Goal: Transaction & Acquisition: Book appointment/travel/reservation

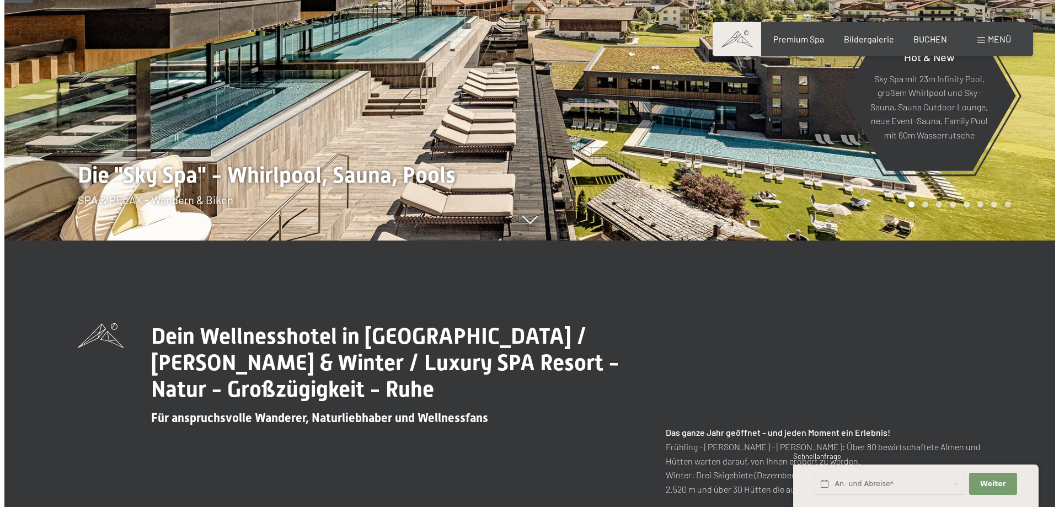
scroll to position [165, 0]
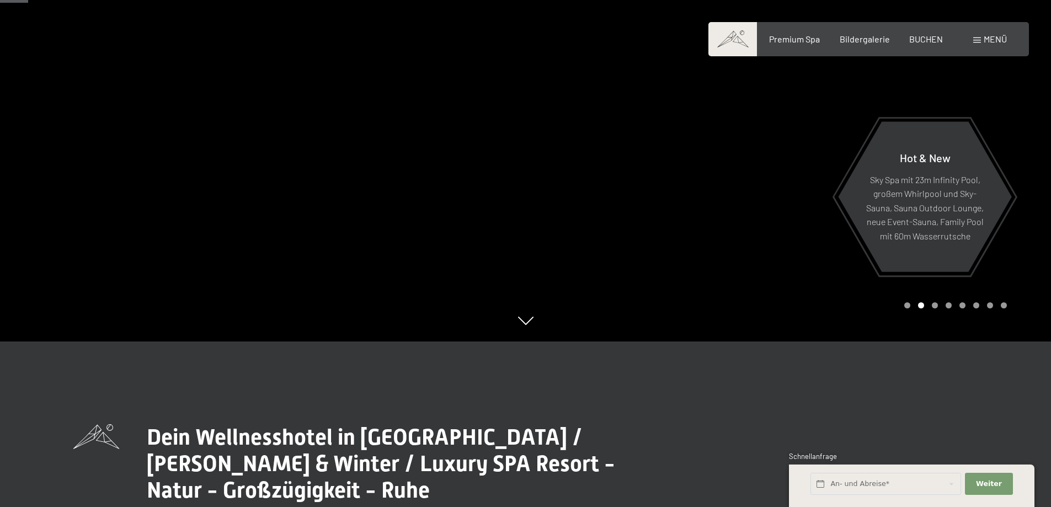
click at [997, 38] on span "Menü" at bounding box center [994, 39] width 23 height 10
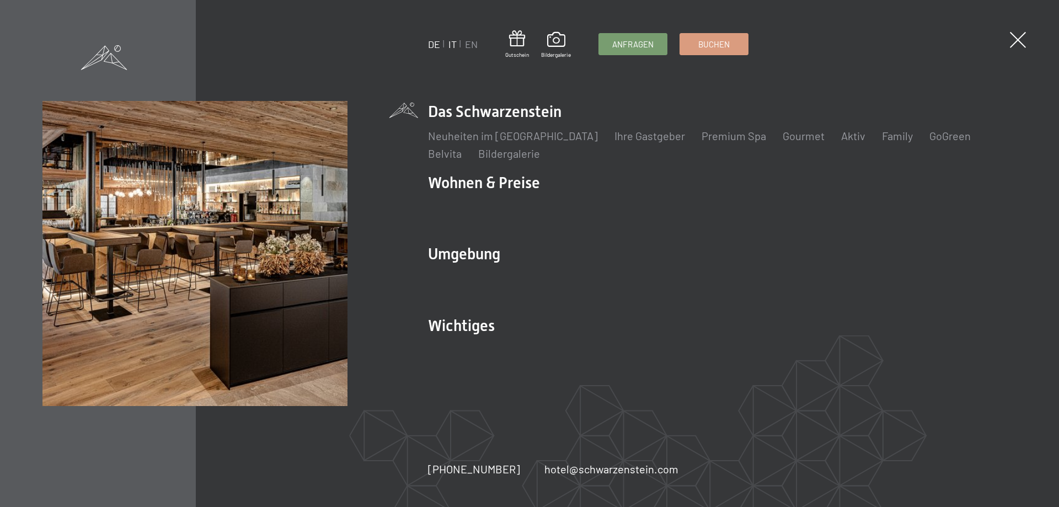
click at [452, 44] on link "IT" at bounding box center [452, 44] width 8 height 12
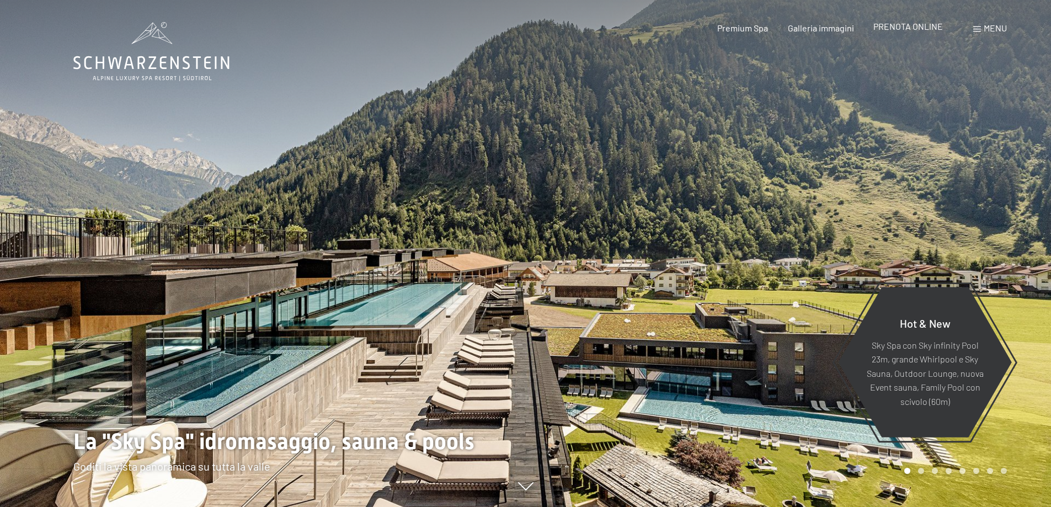
click at [893, 28] on span "PRENOTA ONLINE" at bounding box center [907, 26] width 69 height 10
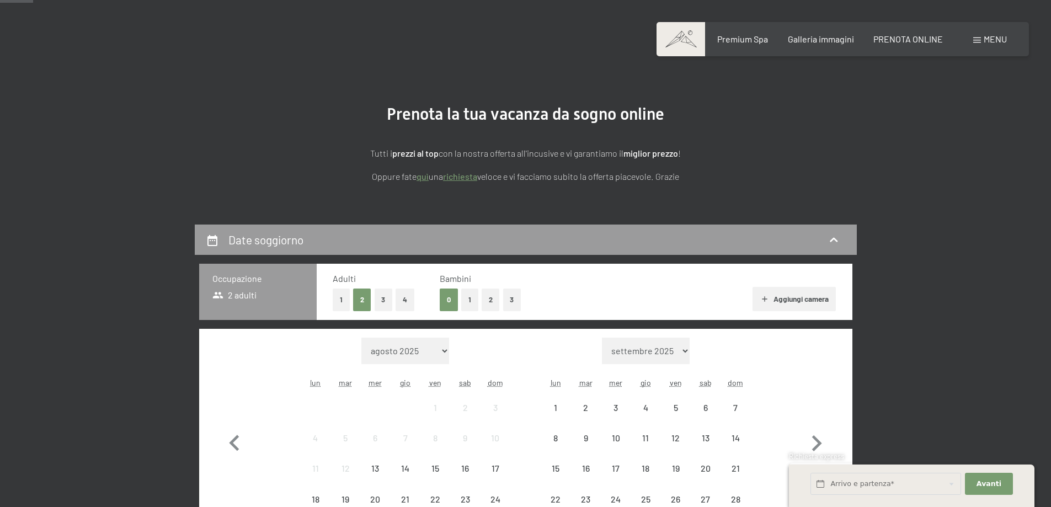
scroll to position [165, 0]
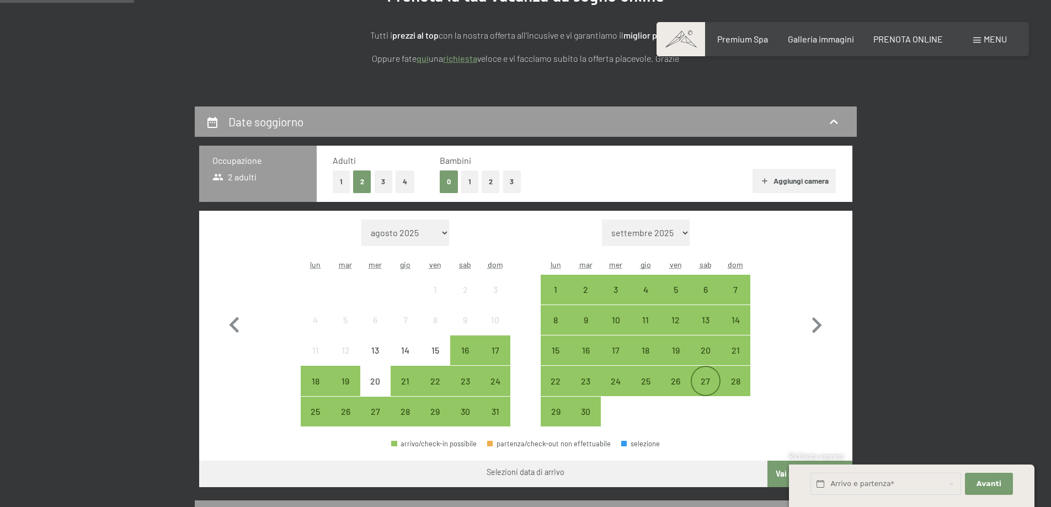
click at [704, 375] on div "27" at bounding box center [706, 381] width 28 height 28
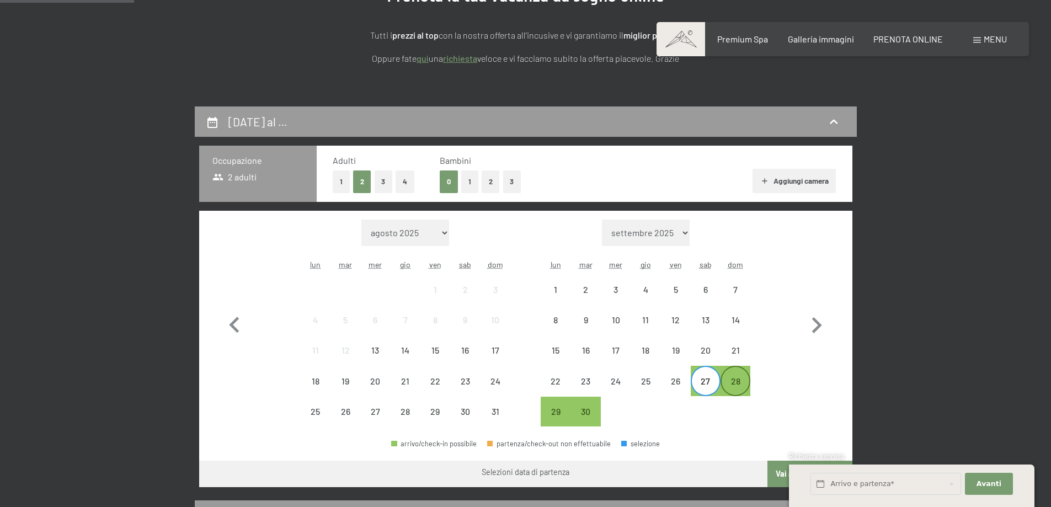
click at [727, 381] on div "28" at bounding box center [735, 391] width 28 height 28
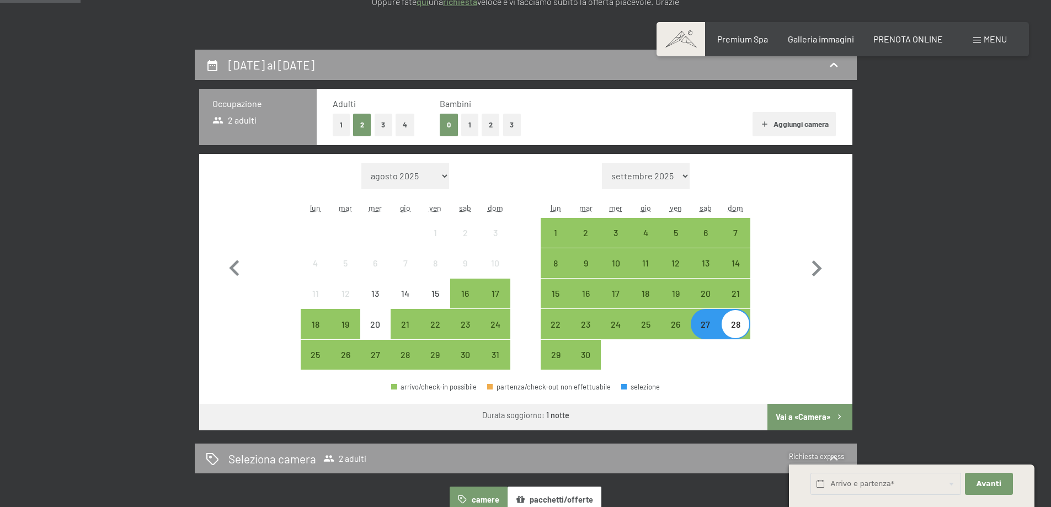
scroll to position [276, 0]
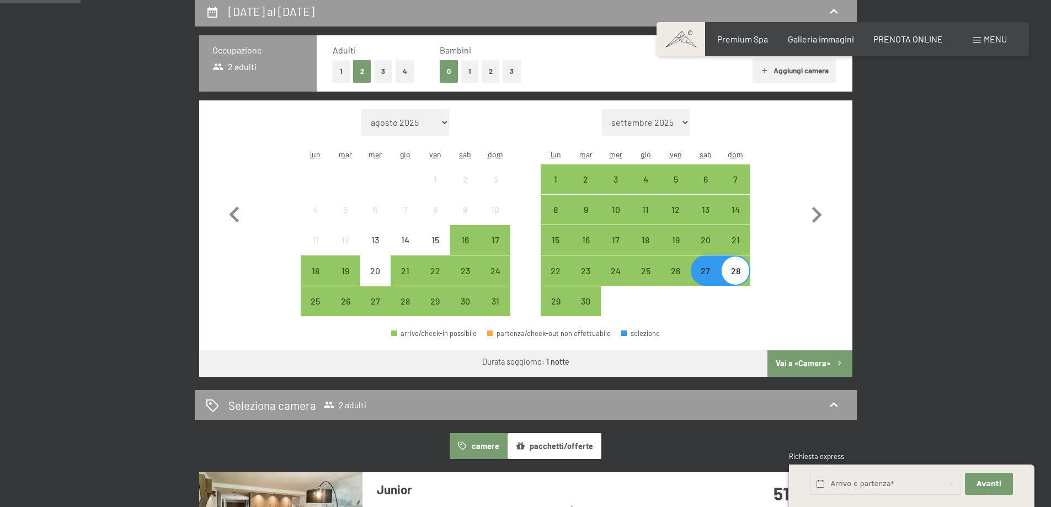
click at [797, 363] on button "Vai a «Camera»" at bounding box center [809, 363] width 84 height 26
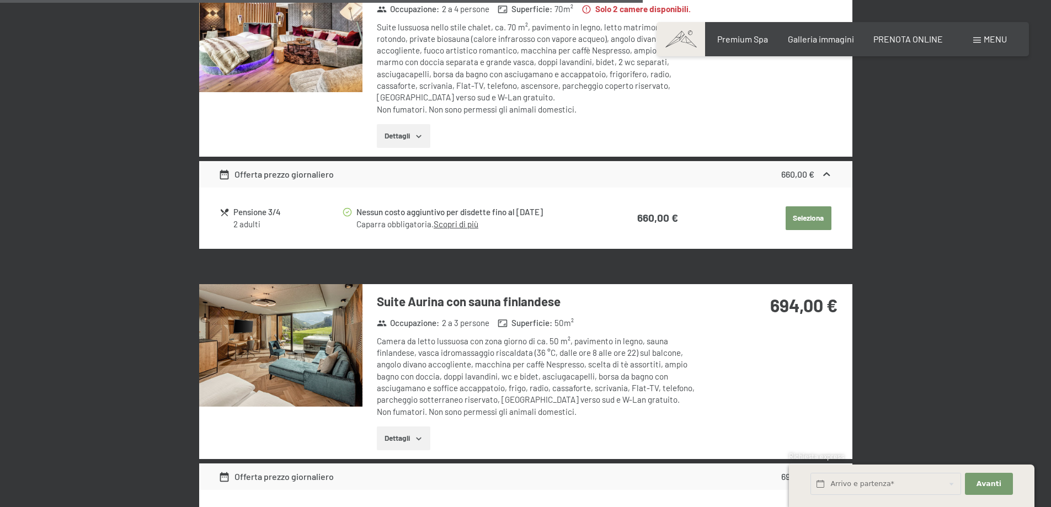
scroll to position [1982, 0]
